Goal: Check status: Check status

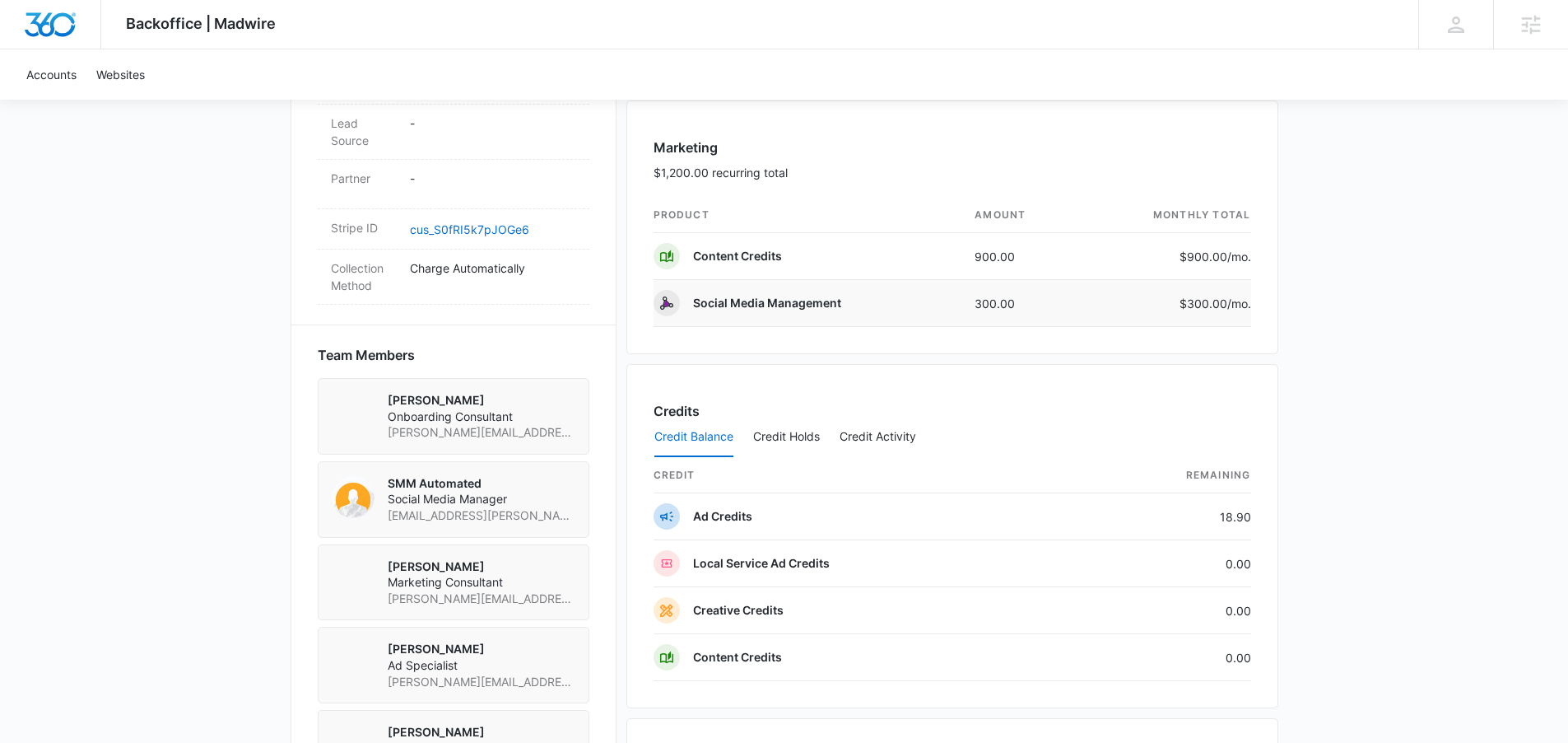
scroll to position [1152, 0]
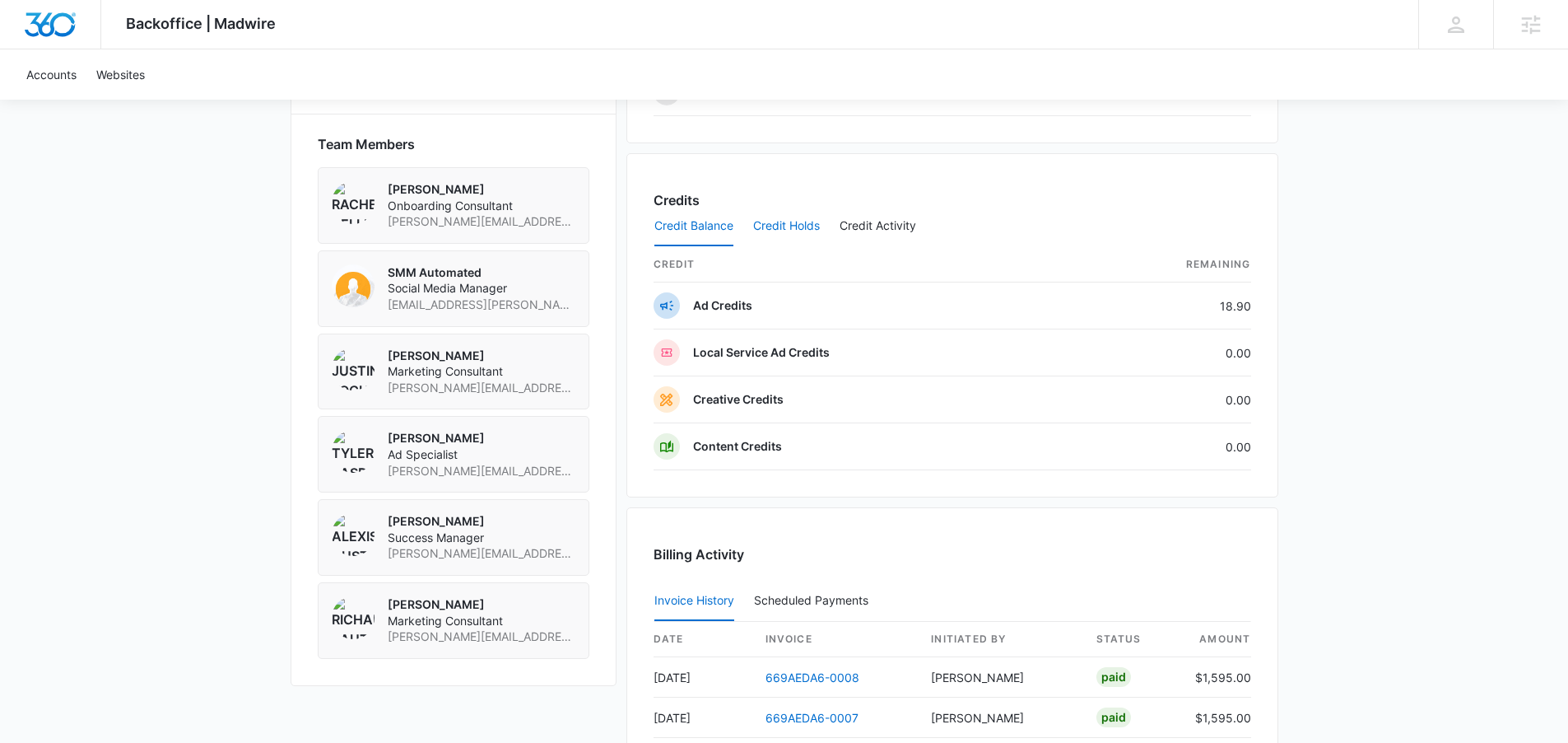
click at [763, 213] on button "Credit Holds" at bounding box center [786, 226] width 66 height 39
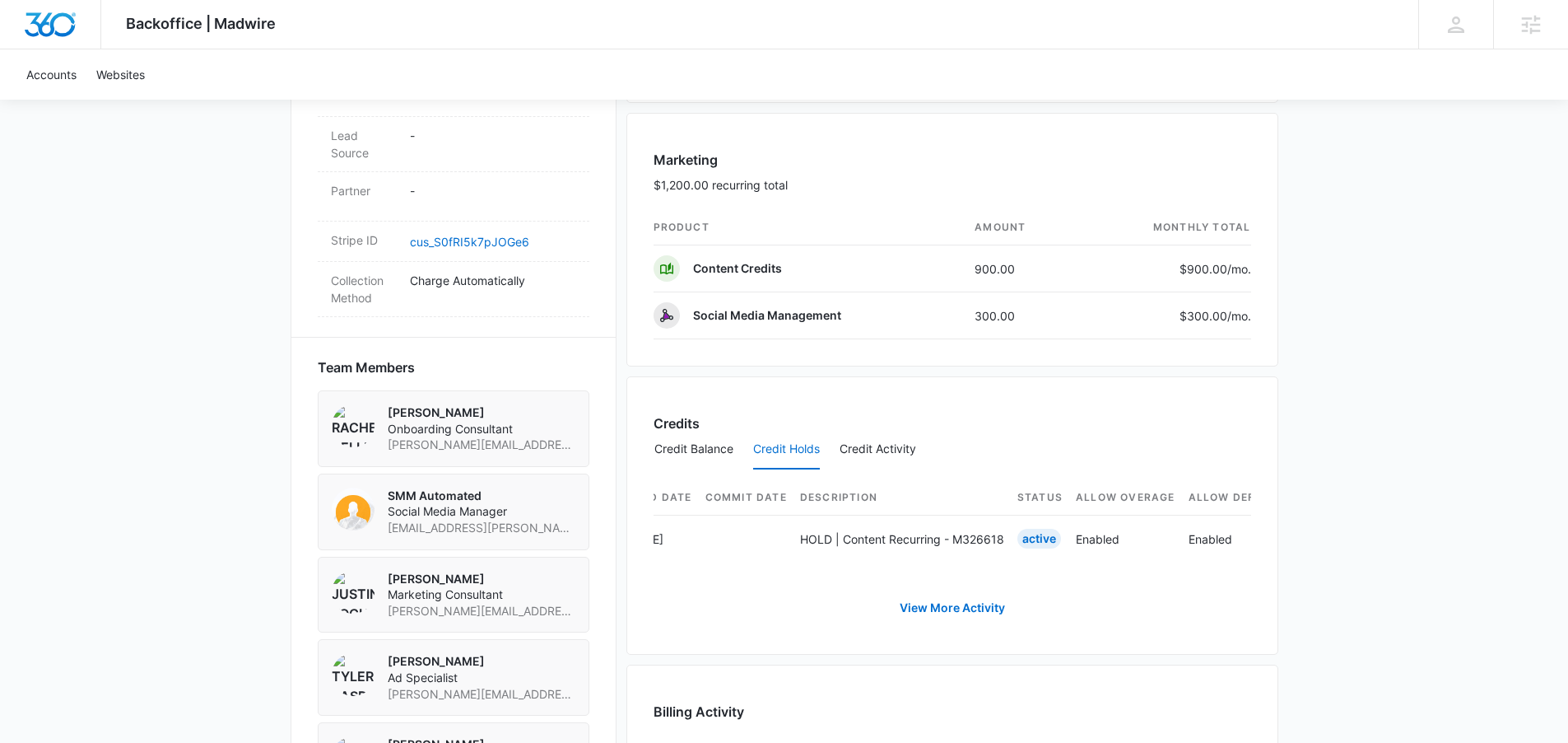
scroll to position [0, 186]
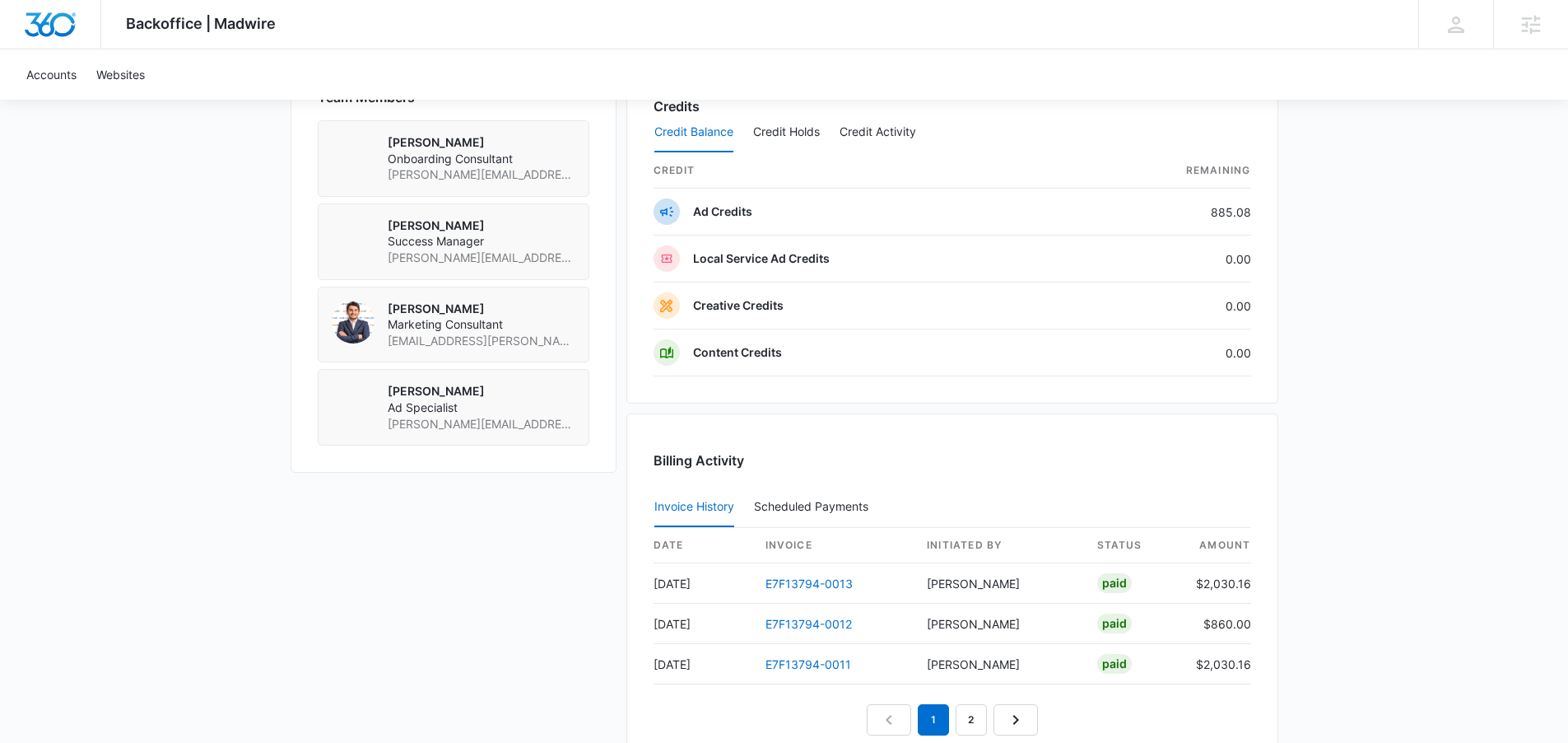
scroll to position [1249, 0]
click at [778, 134] on button "Credit Holds" at bounding box center [786, 129] width 66 height 39
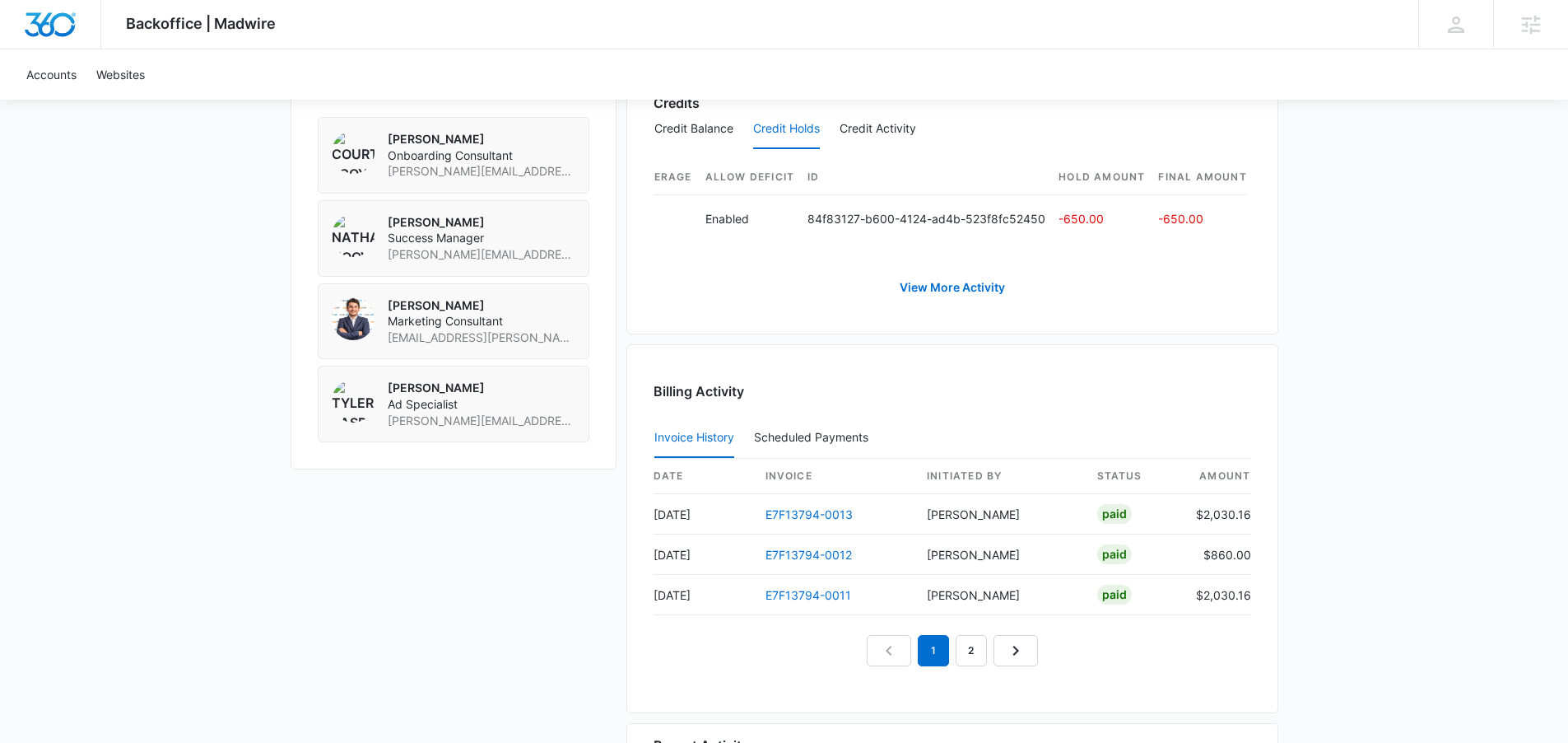
scroll to position [0, 0]
click at [961, 303] on link "View More Activity" at bounding box center [952, 287] width 138 height 39
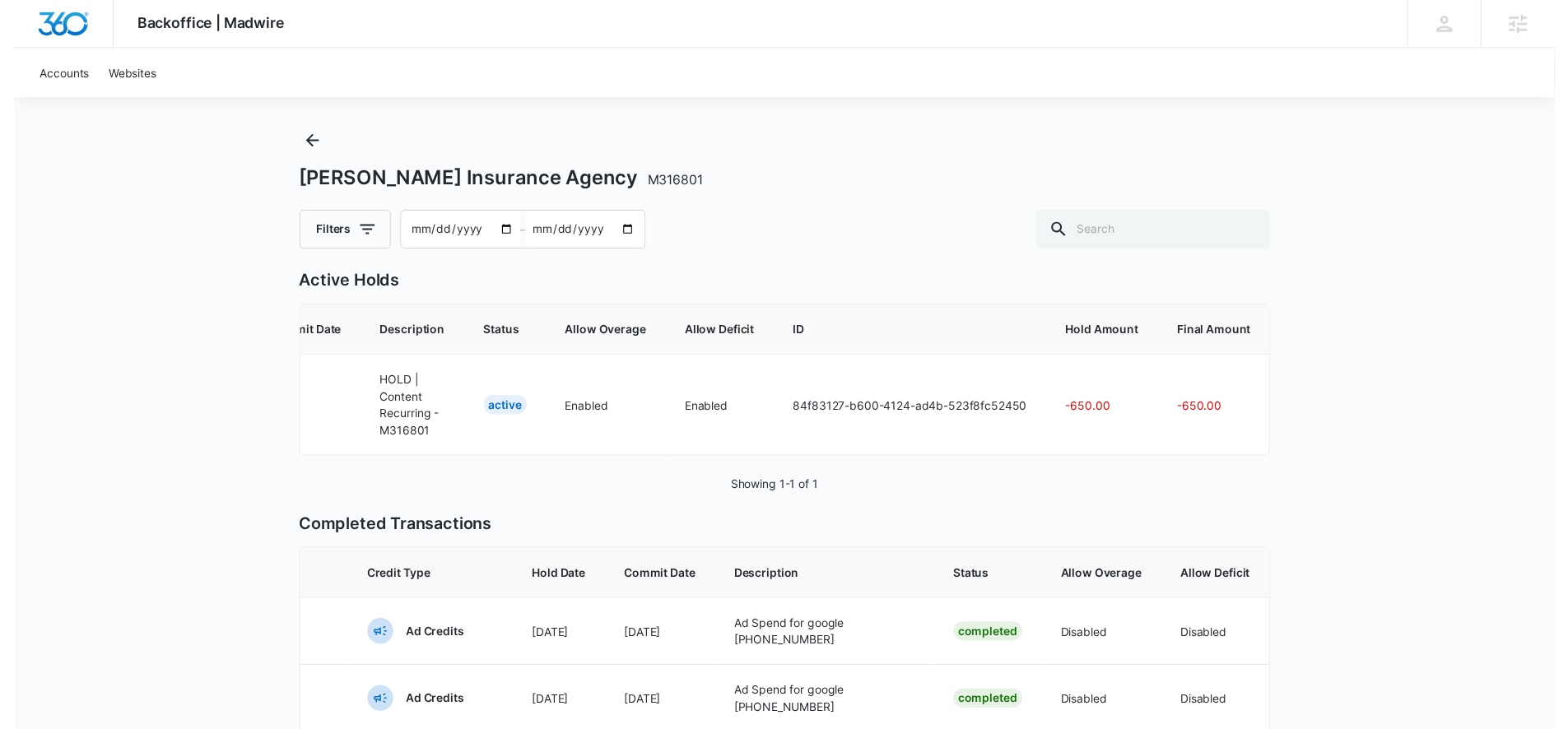
scroll to position [0, 360]
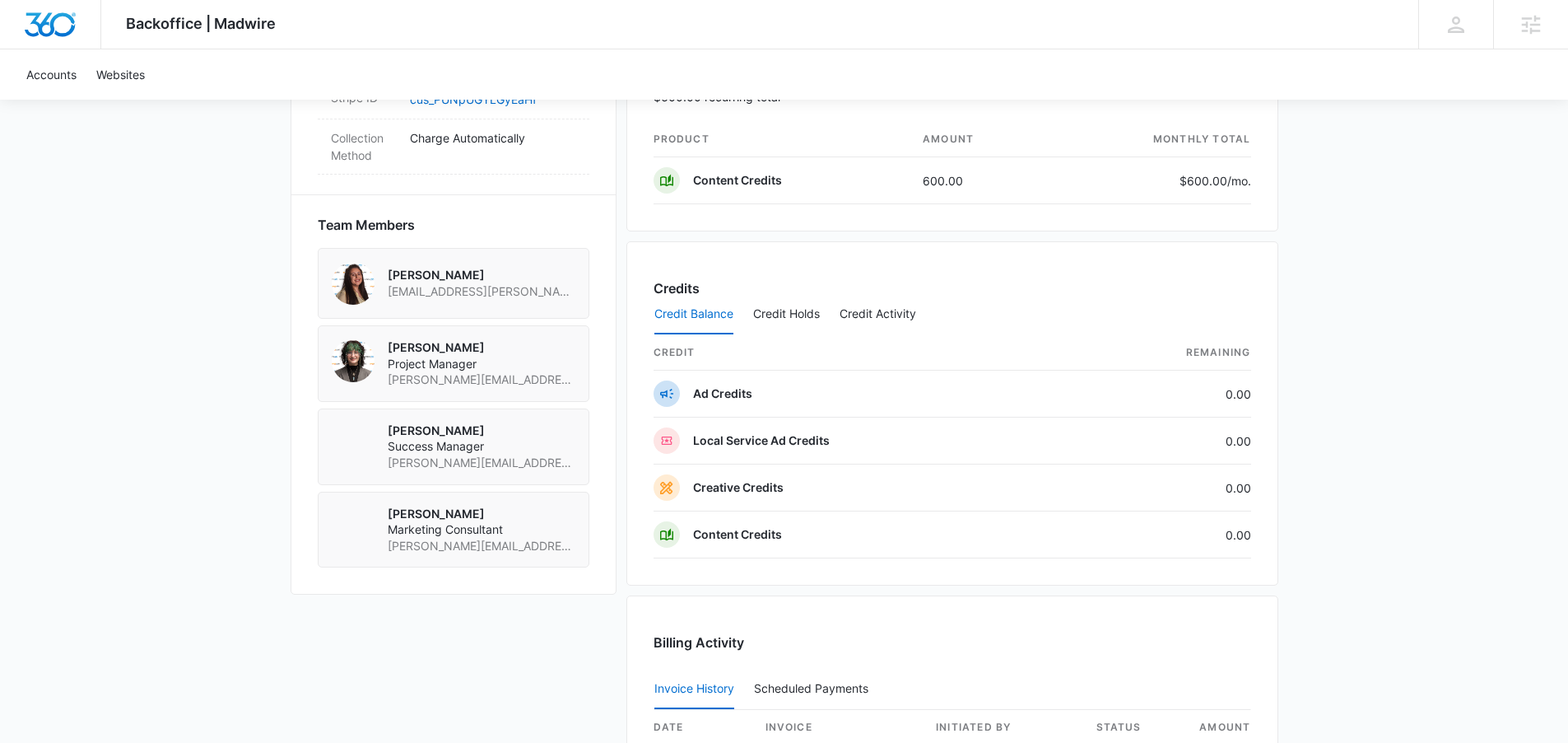
scroll to position [1216, 0]
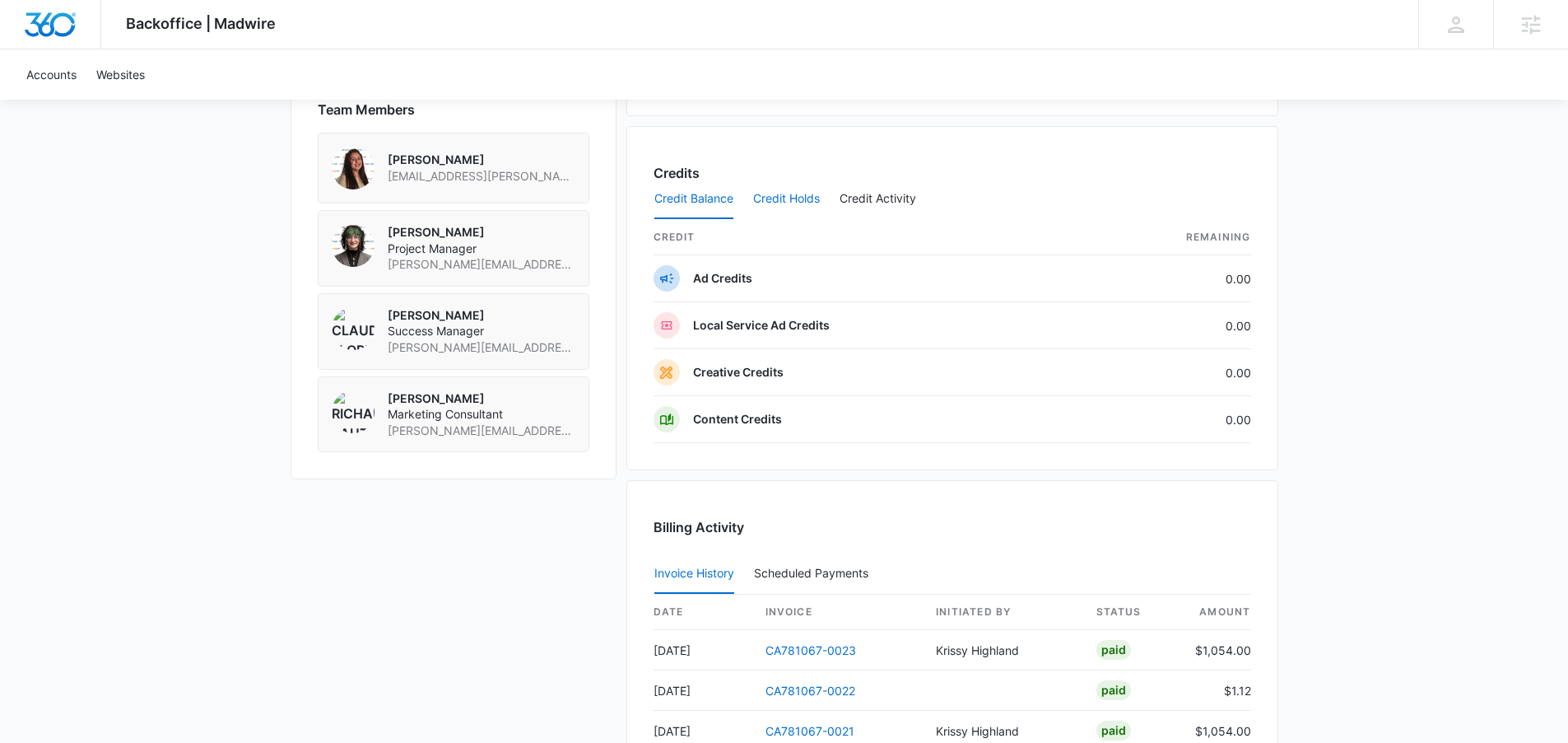
click at [805, 202] on button "Credit Holds" at bounding box center [786, 199] width 66 height 39
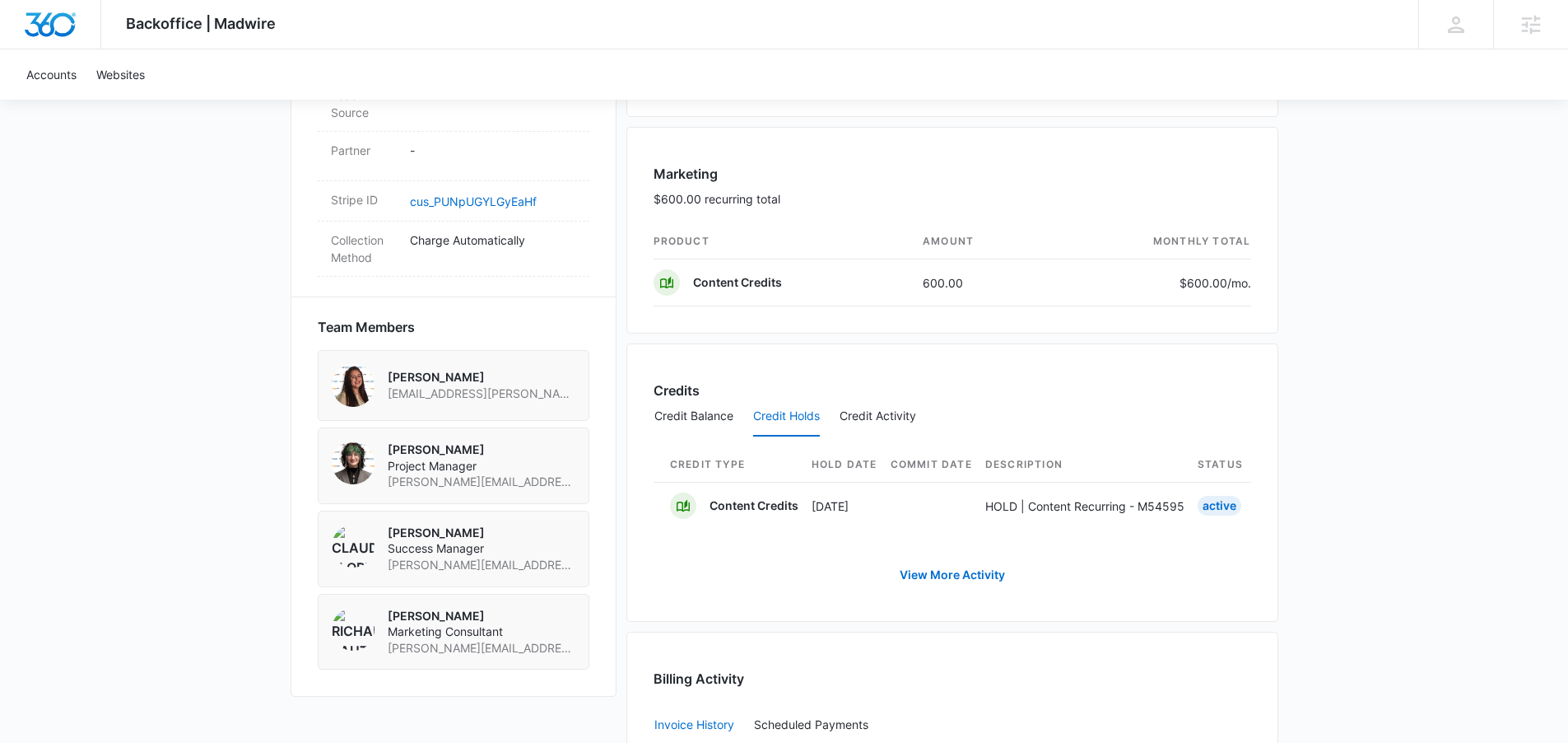
scroll to position [977, 0]
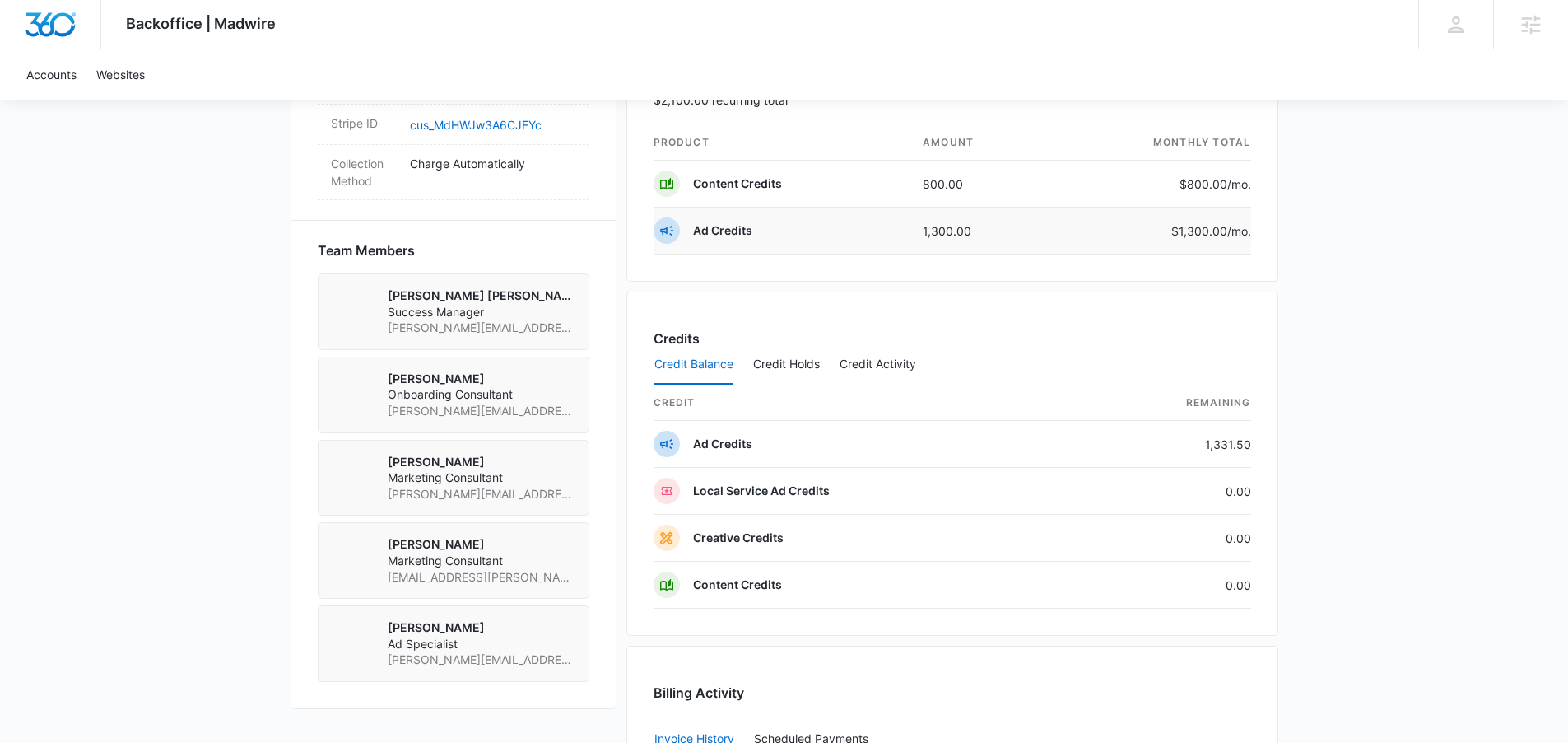
scroll to position [1237, 0]
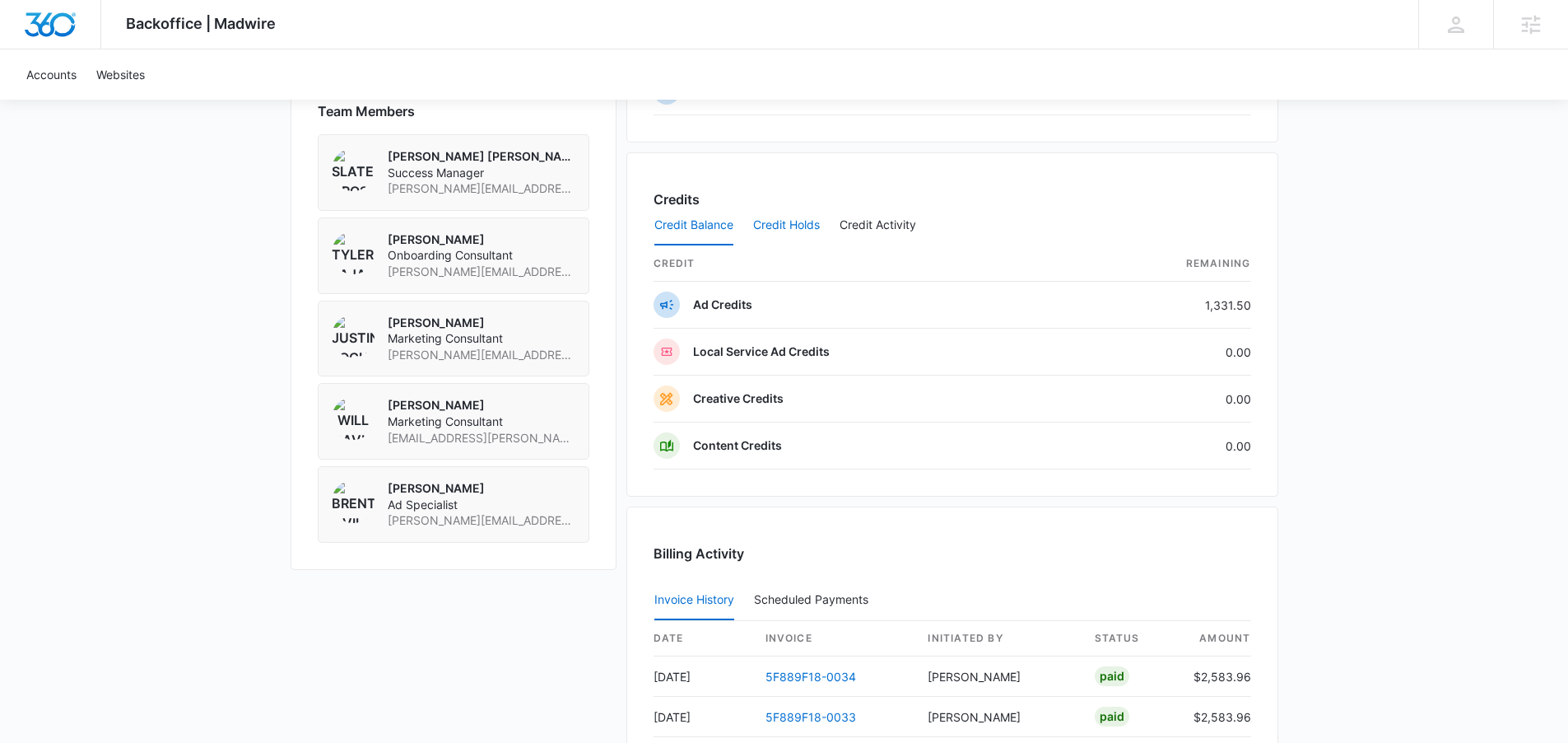
click at [790, 233] on button "Credit Holds" at bounding box center [786, 225] width 66 height 39
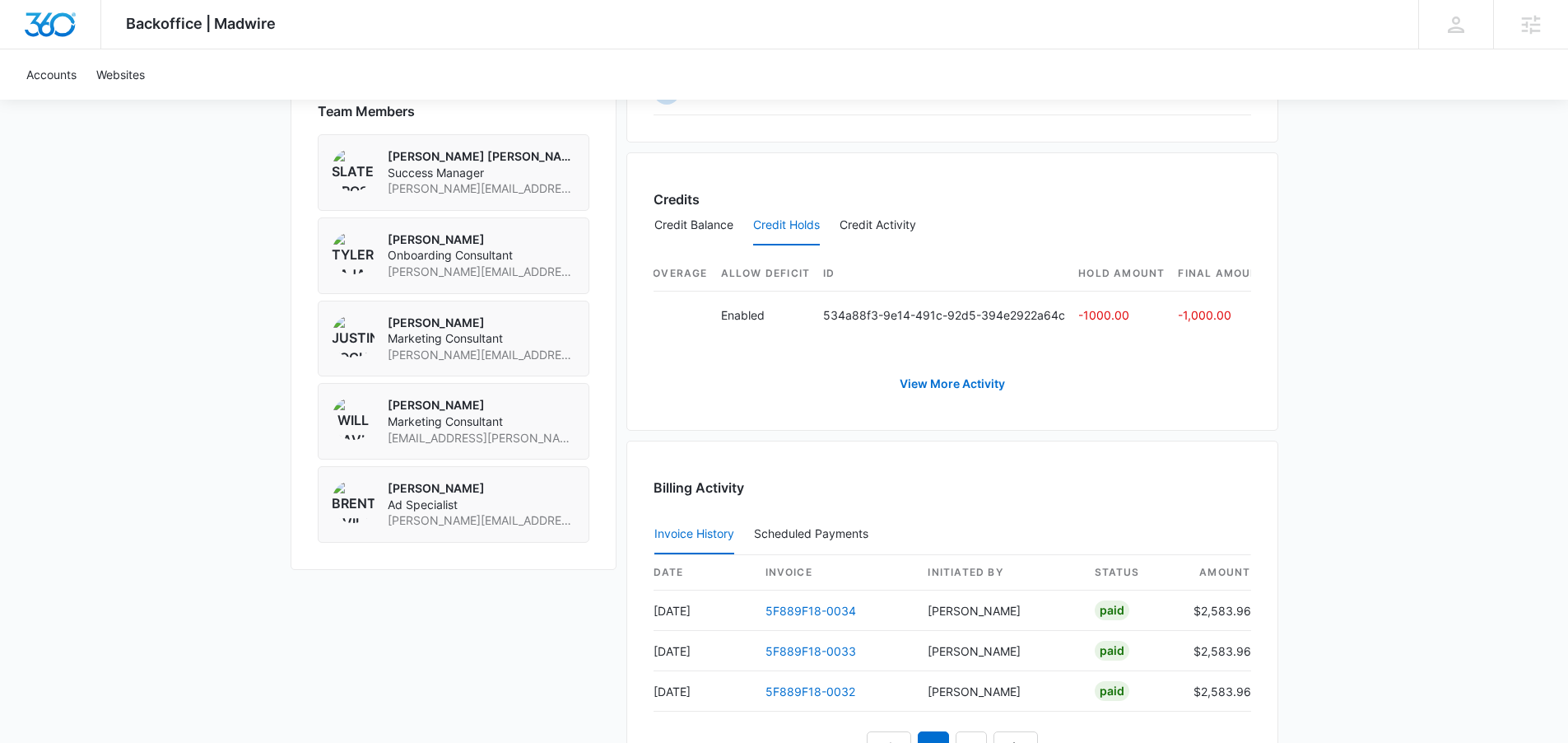
scroll to position [0, 669]
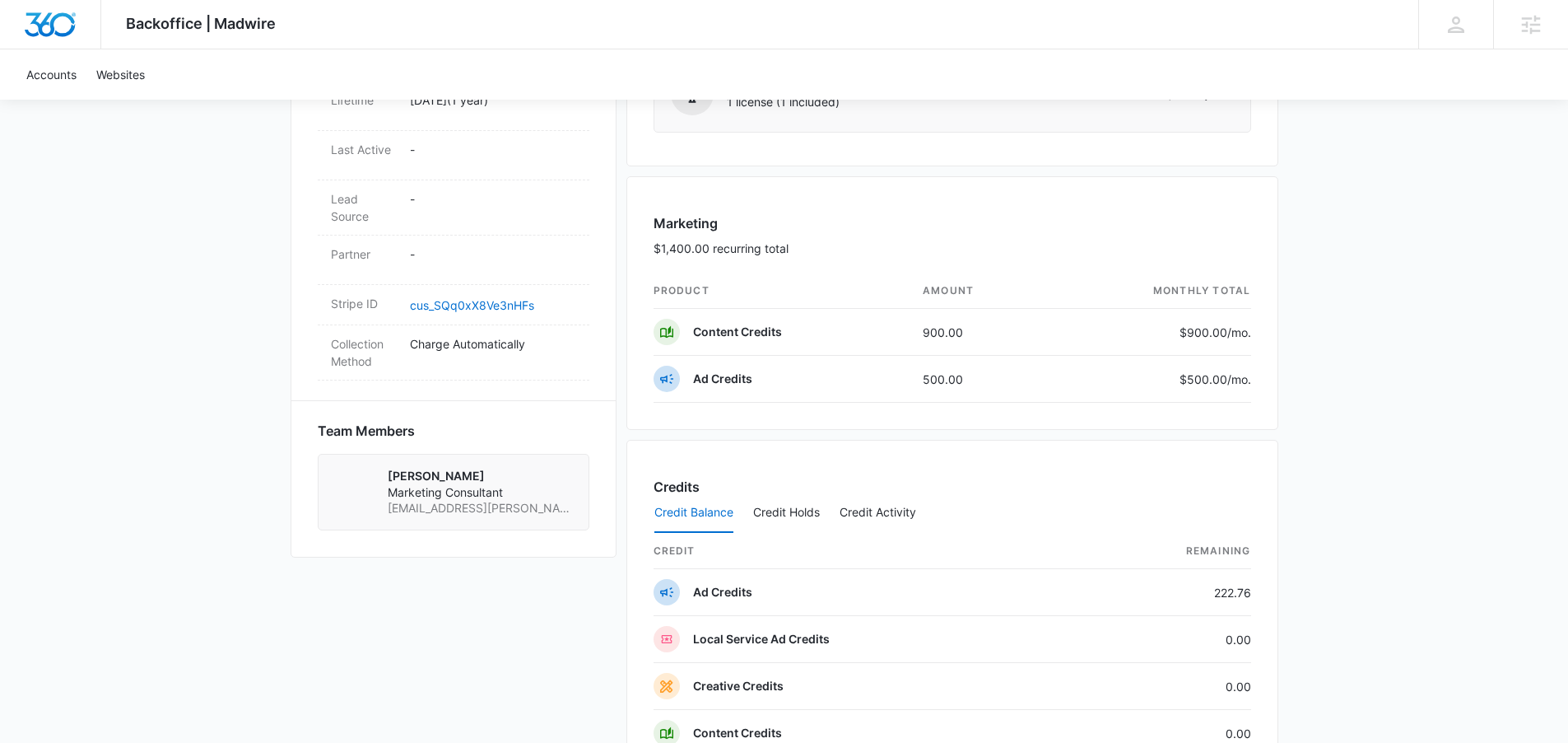
scroll to position [980, 0]
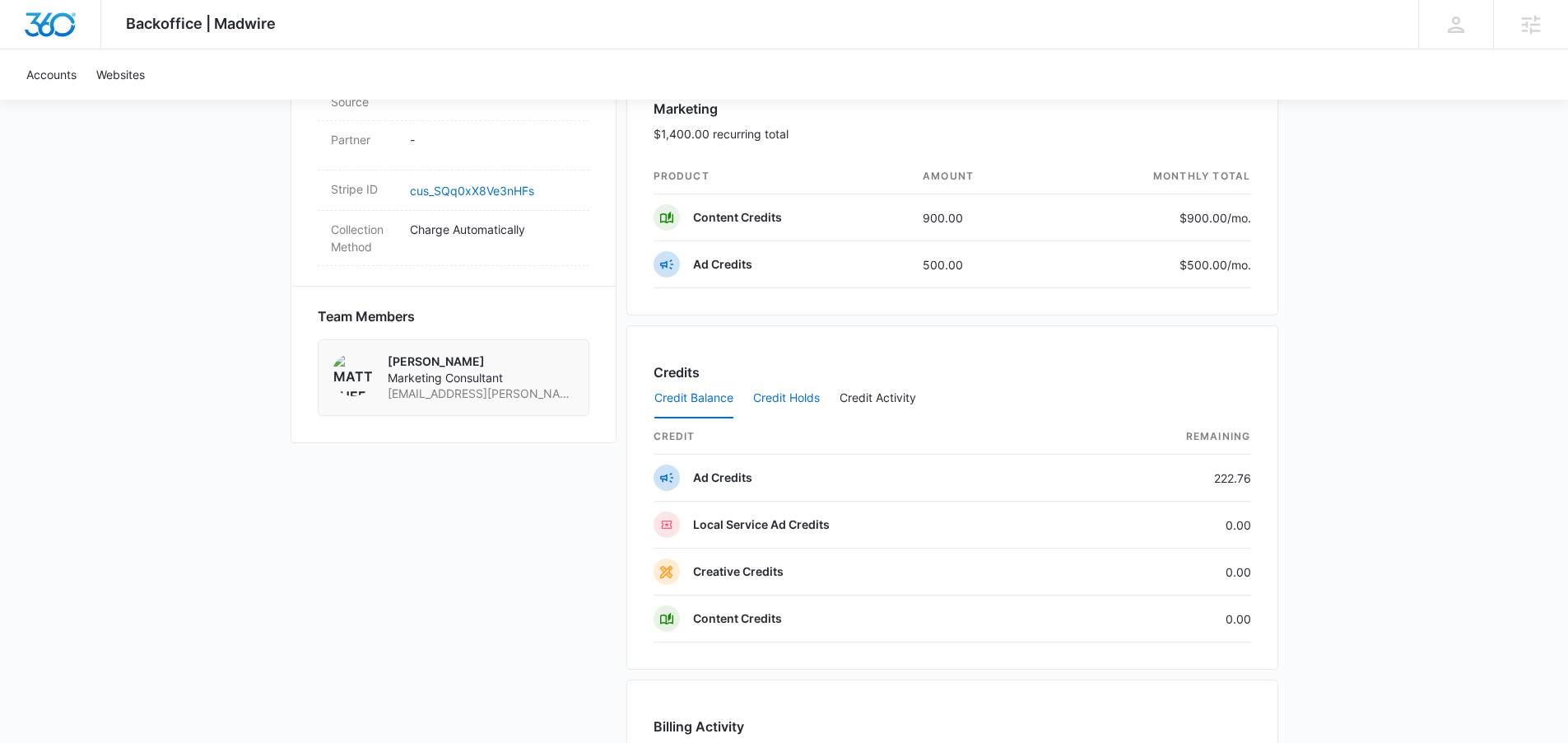
click at [756, 404] on button "Credit Holds" at bounding box center [786, 399] width 66 height 39
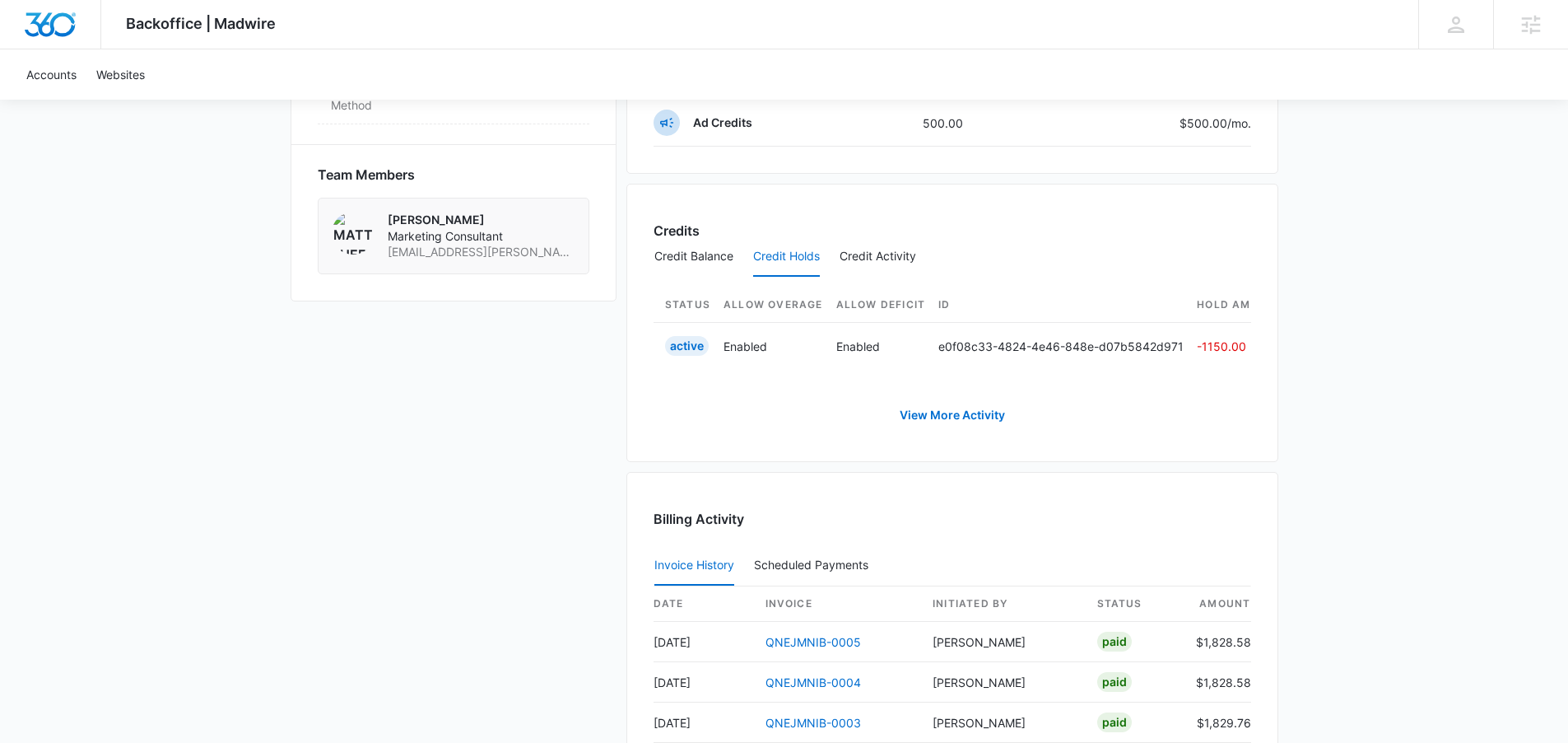
scroll to position [0, 677]
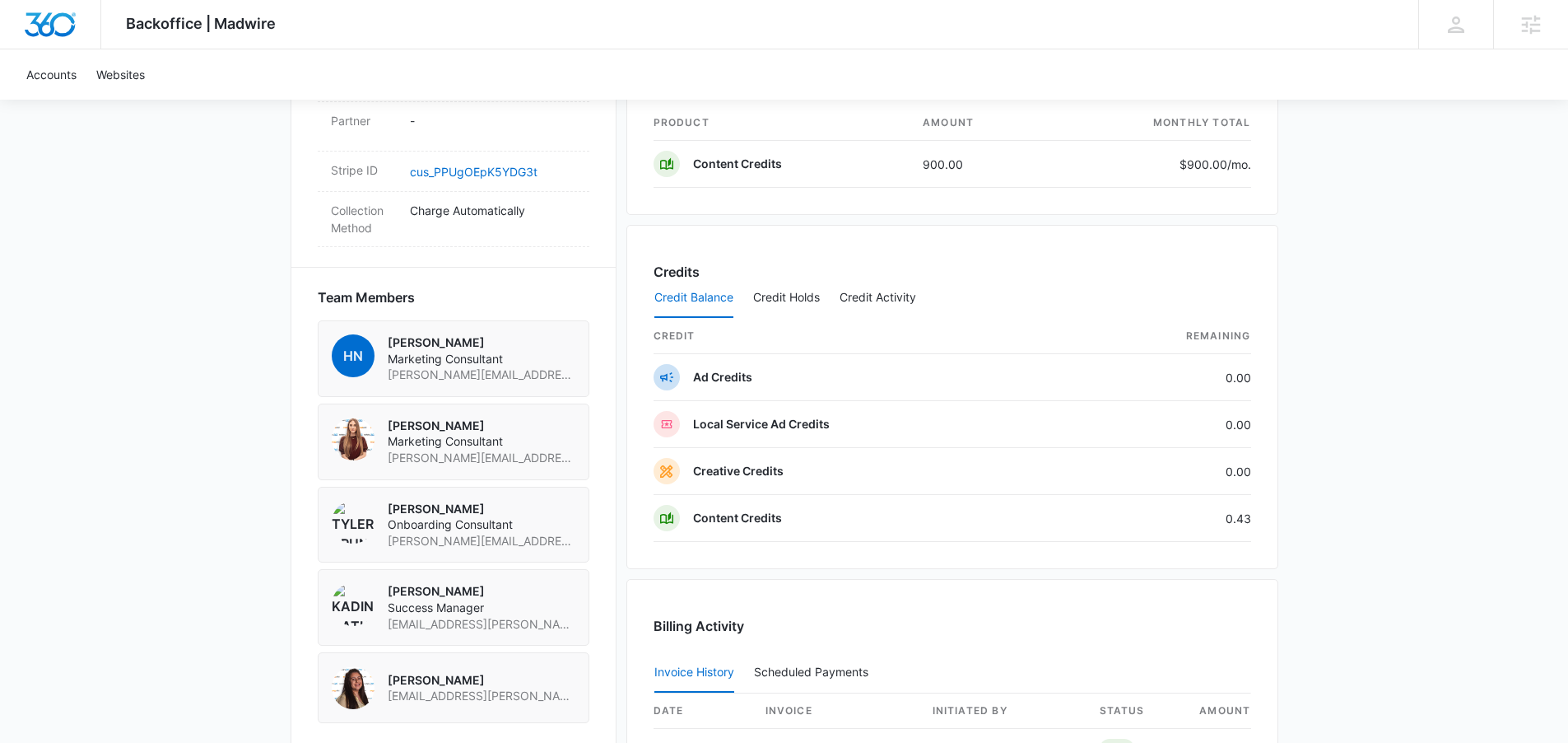
scroll to position [1061, 0]
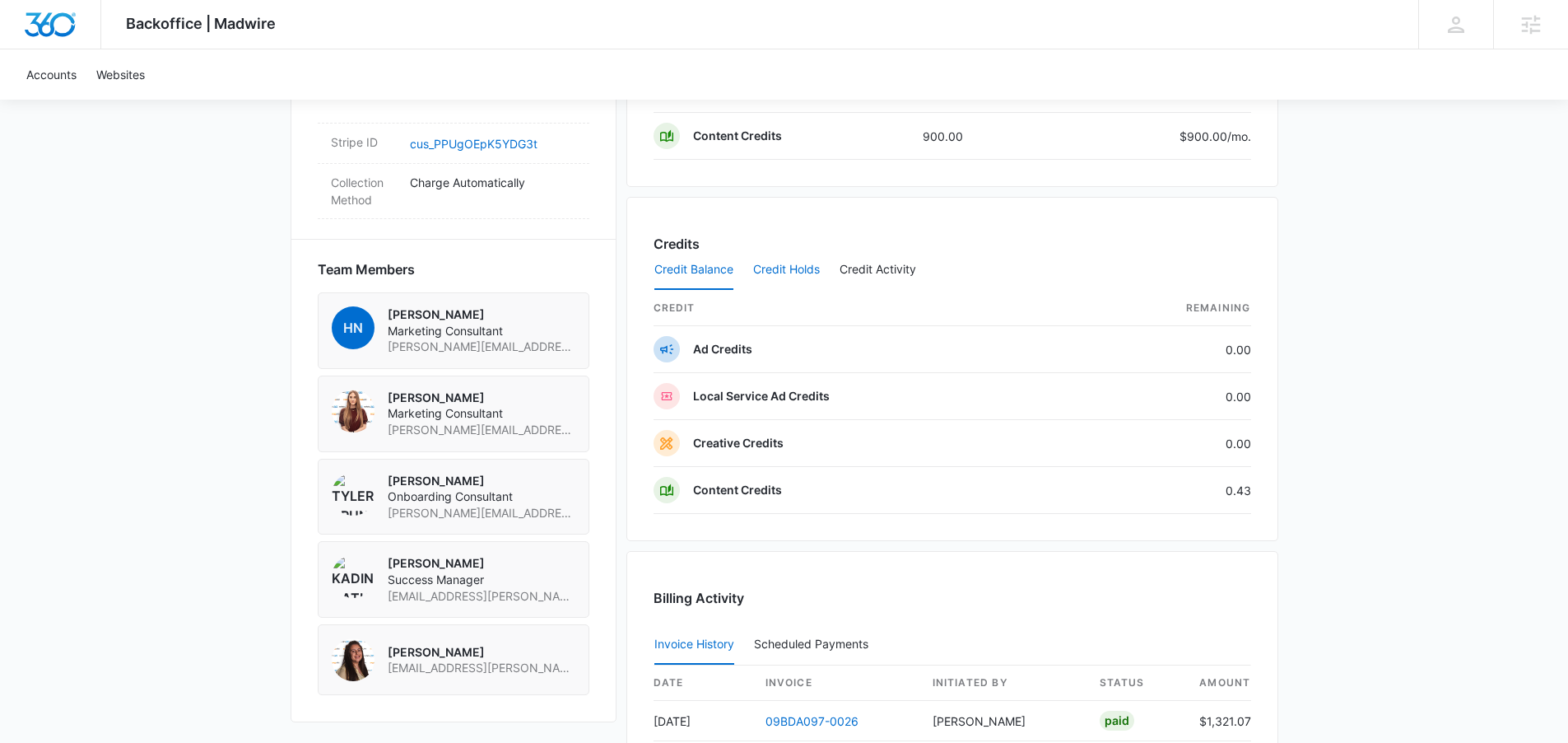
click at [790, 269] on button "Credit Holds" at bounding box center [786, 270] width 66 height 39
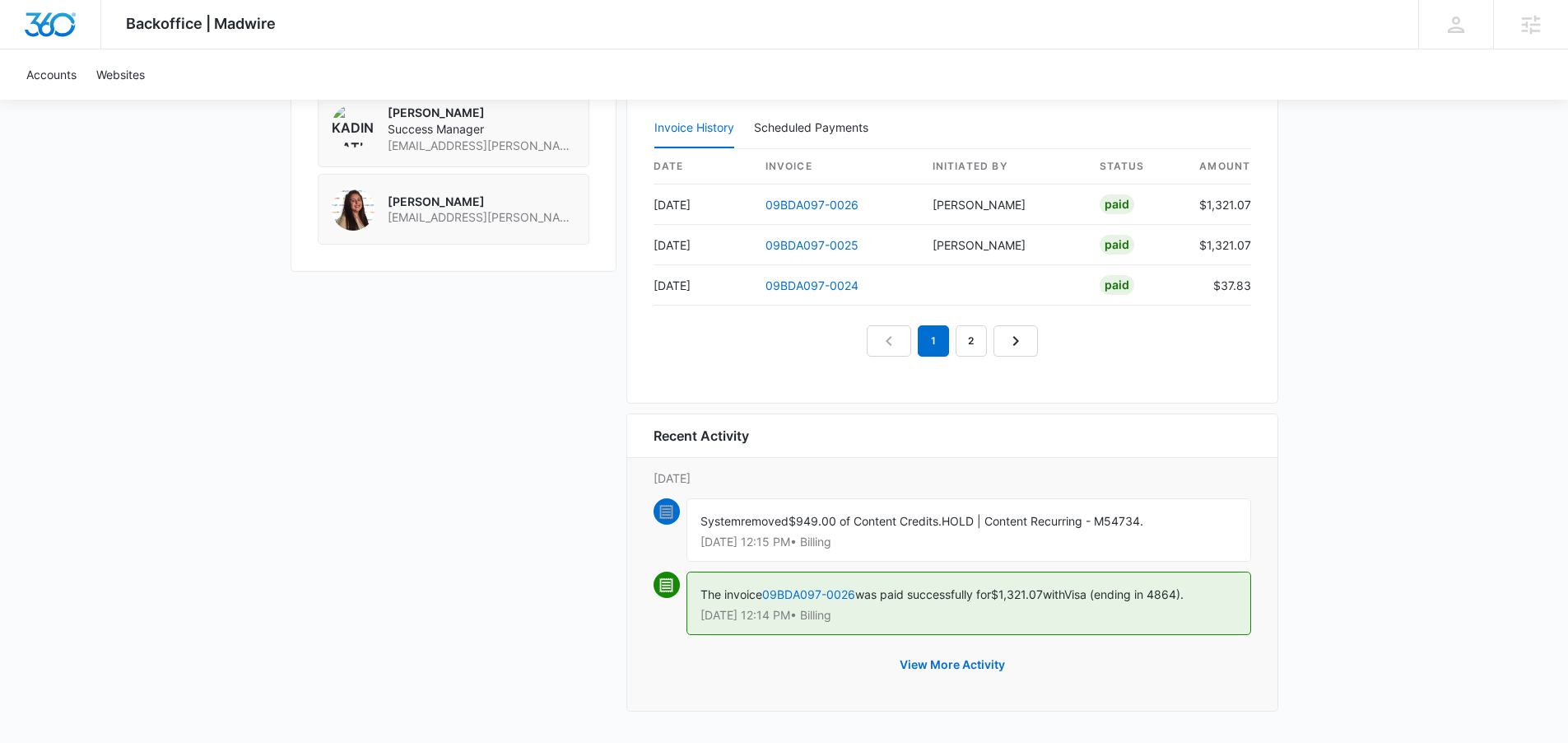
scroll to position [1524, 0]
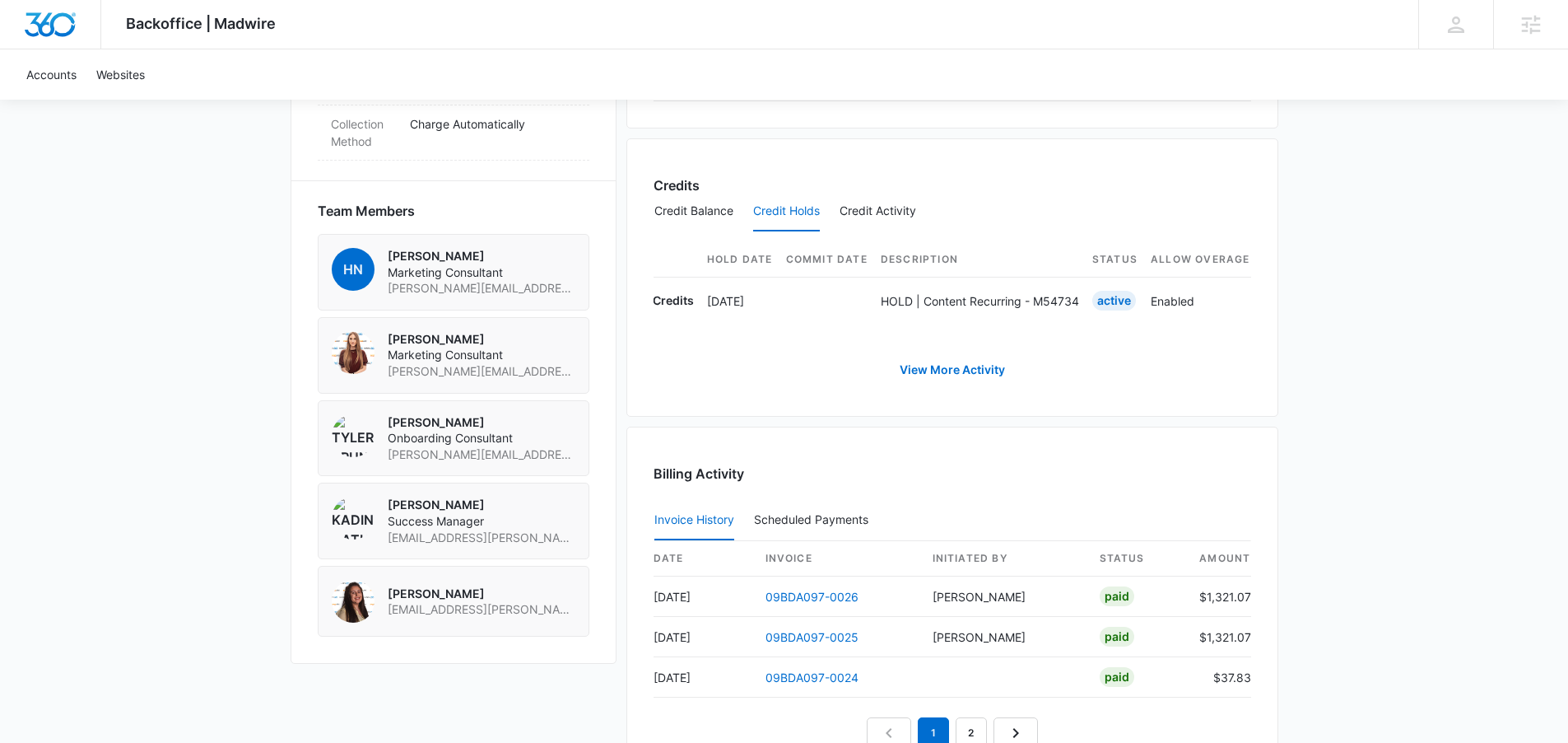
scroll to position [0, 0]
click at [922, 384] on link "View More Activity" at bounding box center [952, 370] width 138 height 39
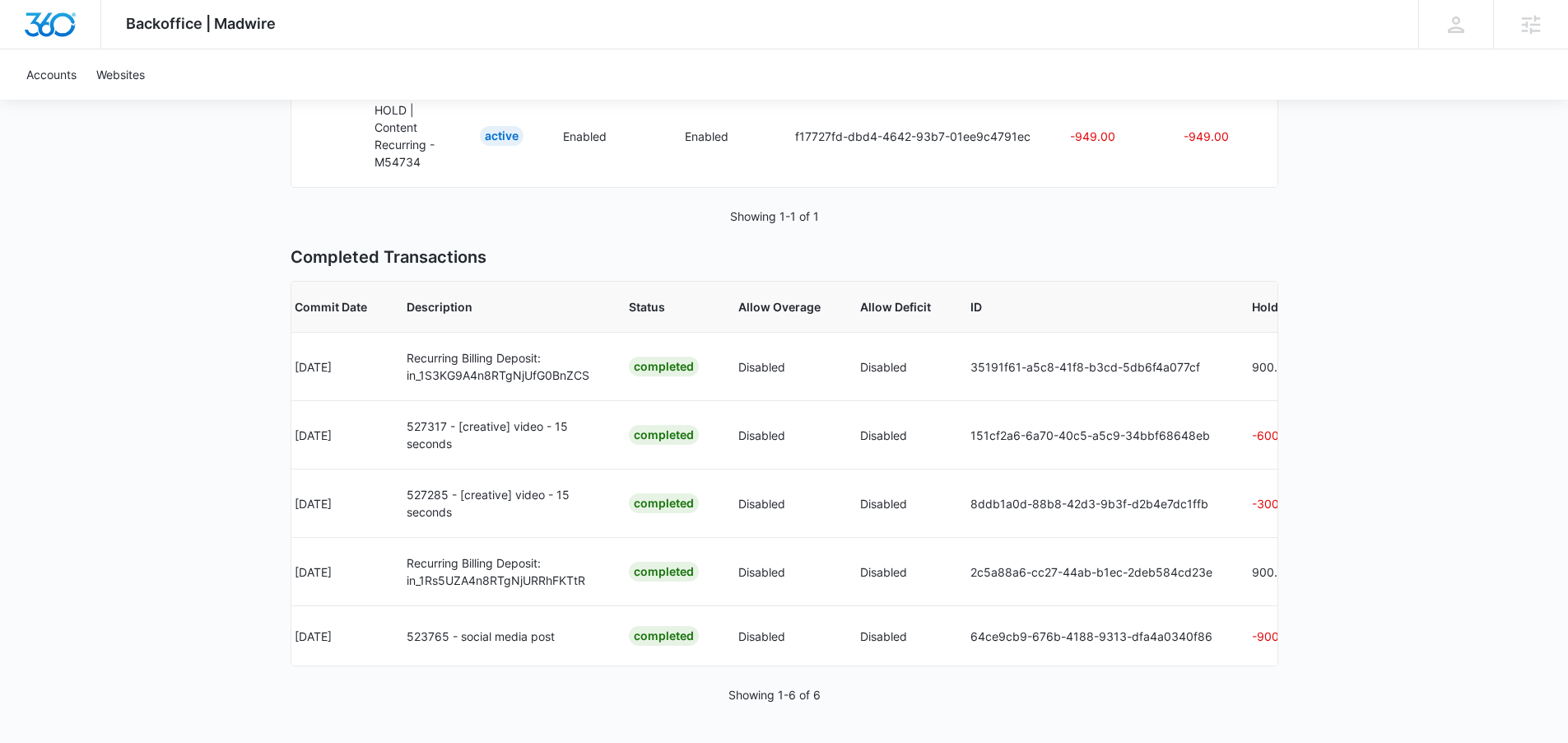
scroll to position [0, 510]
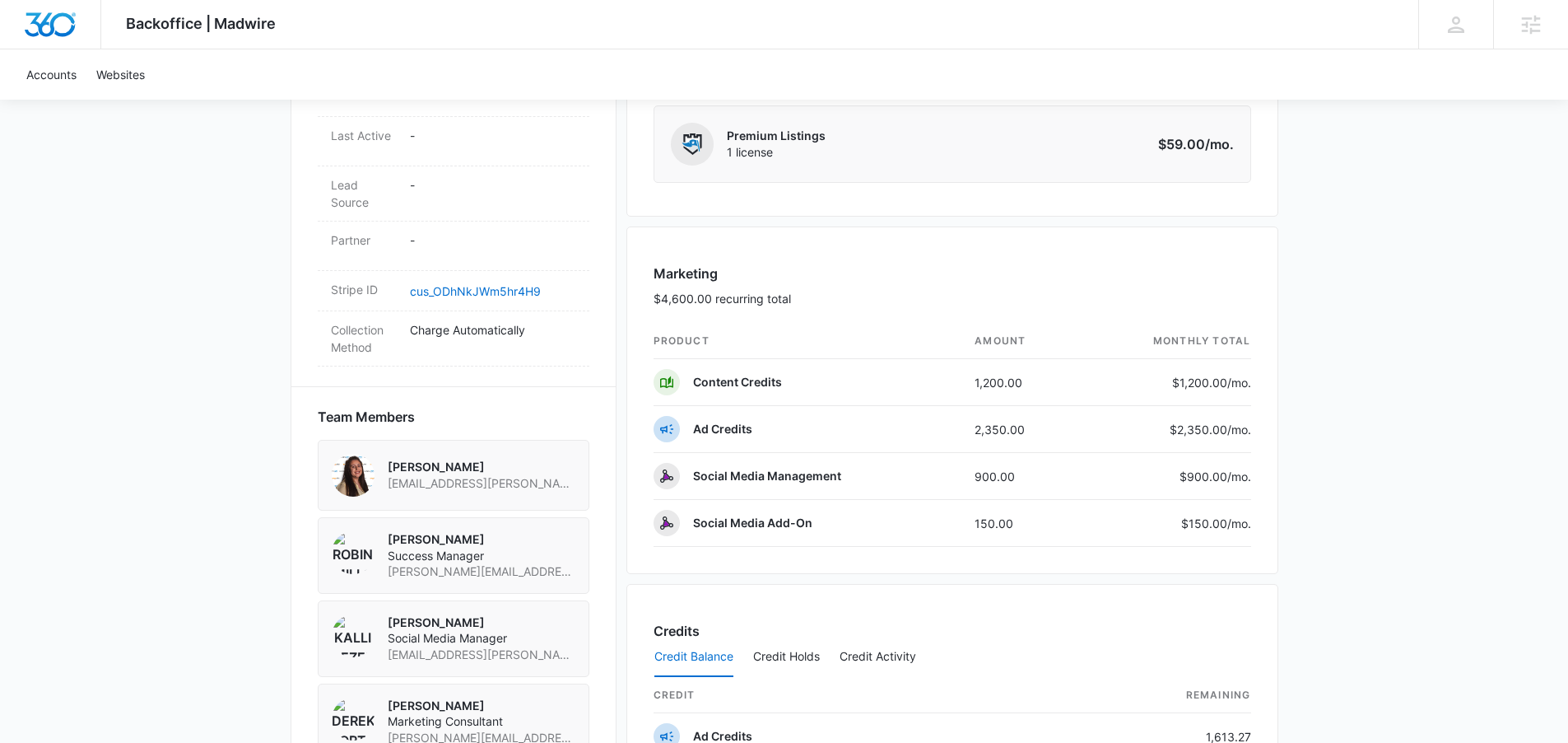
scroll to position [992, 0]
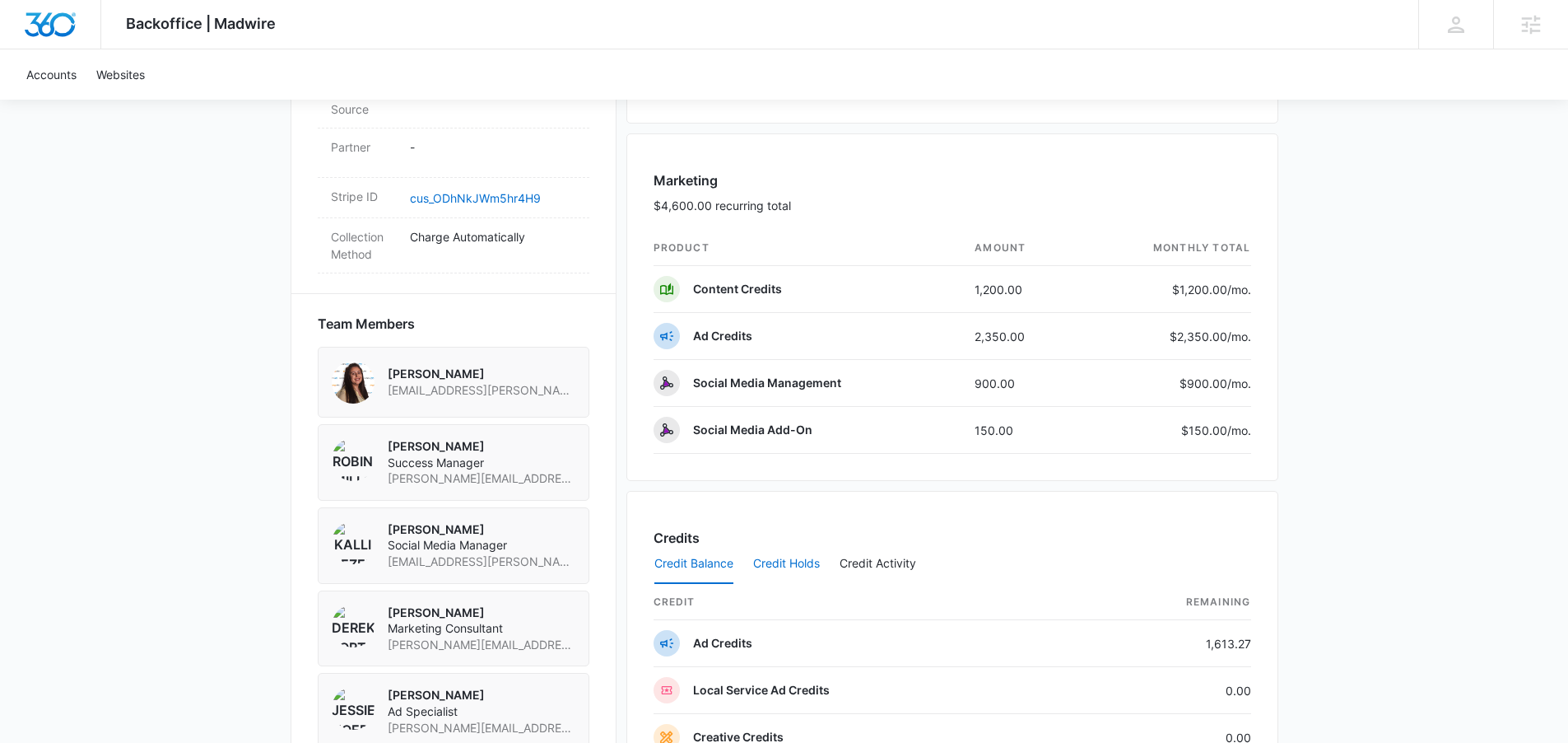
click at [774, 571] on button "Credit Holds" at bounding box center [786, 564] width 66 height 39
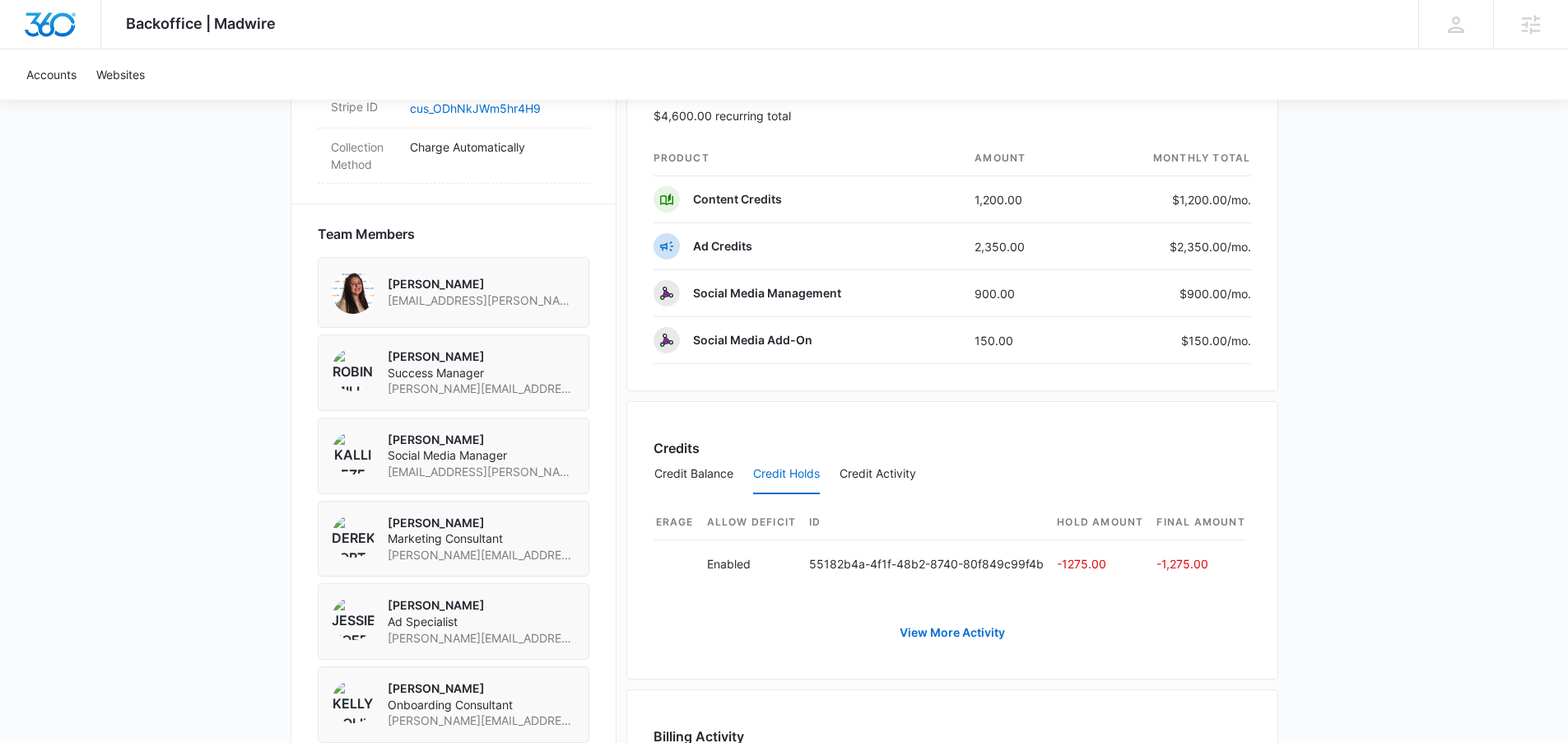
scroll to position [0, 0]
